Goal: Transaction & Acquisition: Subscribe to service/newsletter

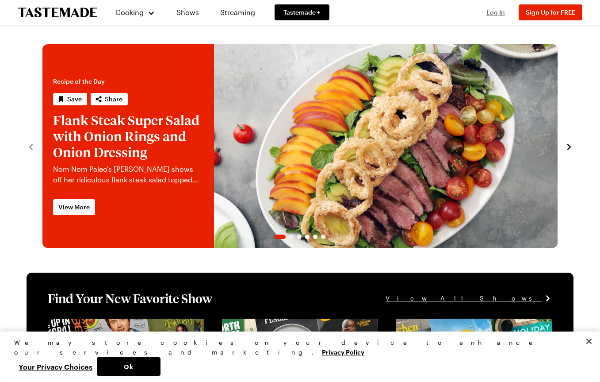
click at [495, 9] on span "Log In" at bounding box center [495, 12] width 19 height 8
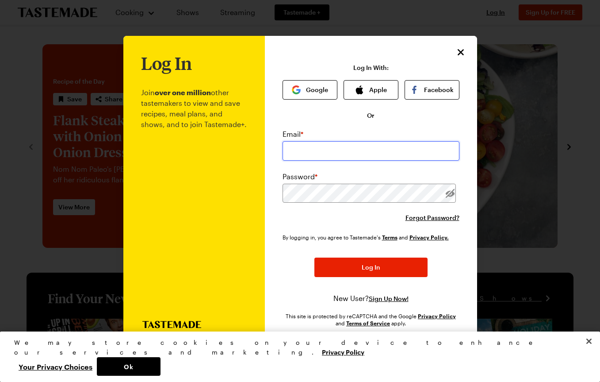
click at [355, 145] on input "email" at bounding box center [371, 150] width 177 height 19
type input "[EMAIL_ADDRESS][DOMAIN_NAME]"
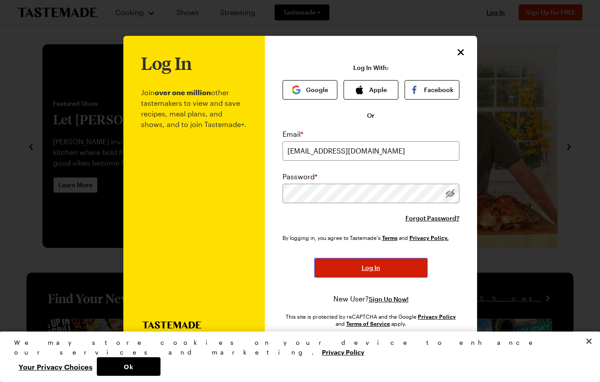
click at [352, 262] on button "Log In" at bounding box center [370, 267] width 113 height 19
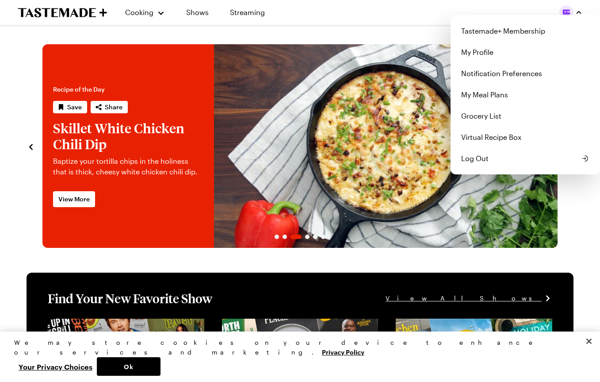
click at [566, 9] on img "button" at bounding box center [566, 12] width 14 height 14
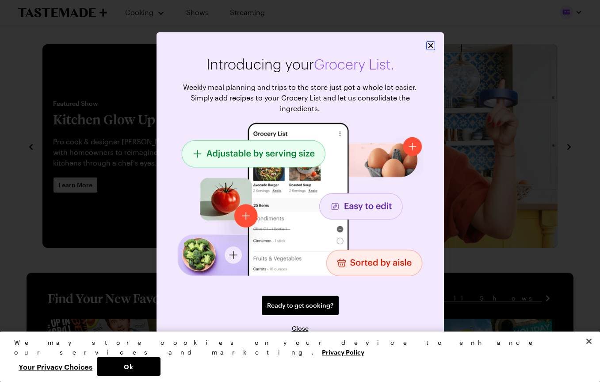
click at [431, 46] on icon "Close" at bounding box center [430, 45] width 9 height 9
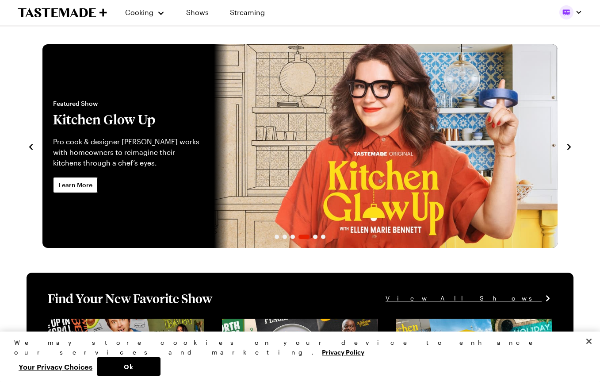
click at [563, 11] on img "button" at bounding box center [566, 12] width 14 height 14
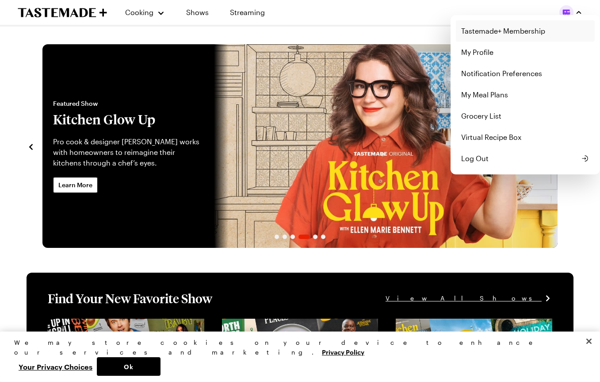
click at [537, 31] on link "Tastemade+ Membership" at bounding box center [525, 30] width 139 height 21
